Goal: Navigation & Orientation: Go to known website

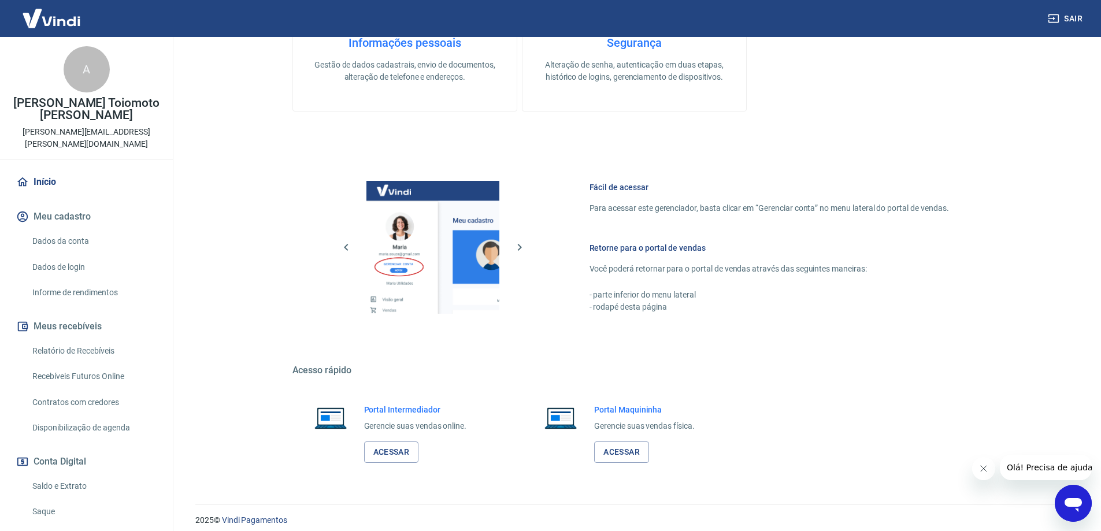
scroll to position [370, 0]
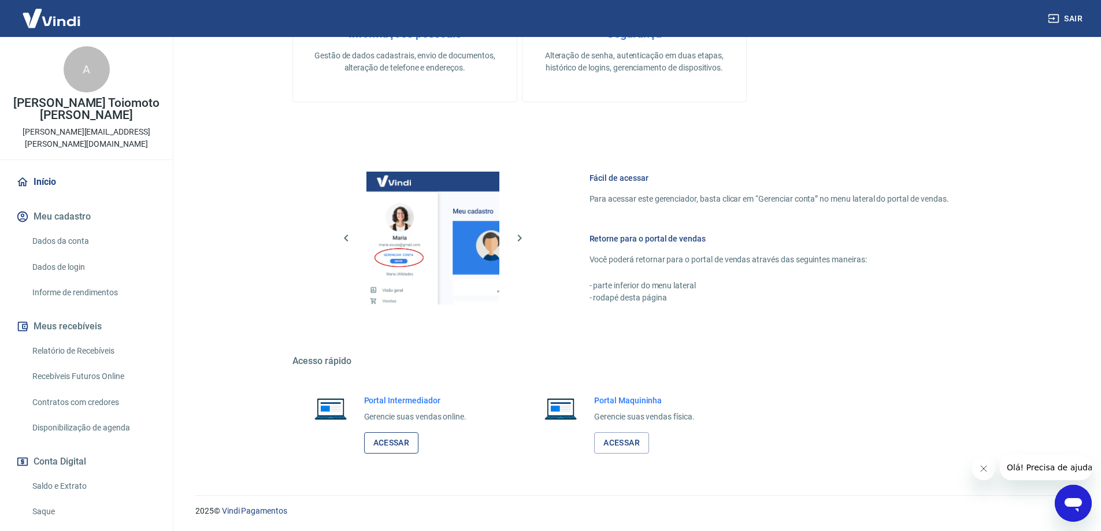
click at [389, 441] on link "Acessar" at bounding box center [391, 442] width 55 height 21
